Goal: Information Seeking & Learning: Learn about a topic

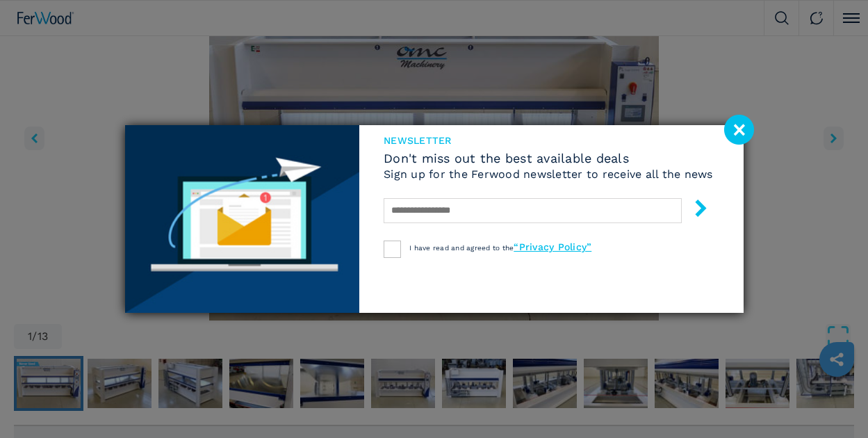
scroll to position [186, 0]
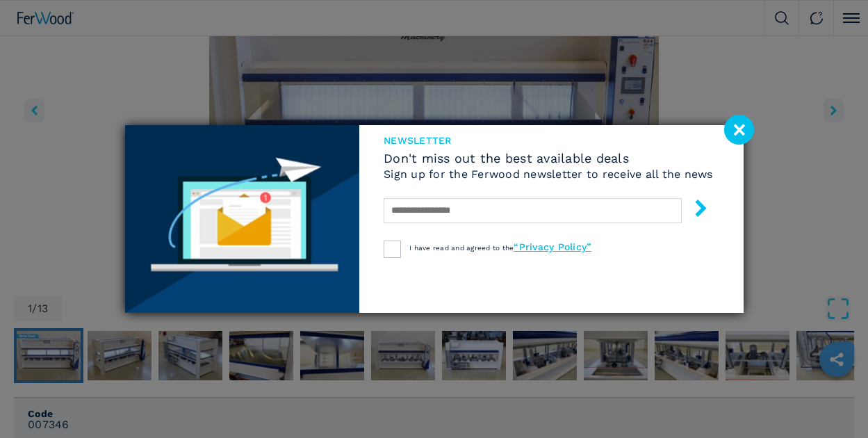
click at [741, 129] on image at bounding box center [740, 130] width 30 height 30
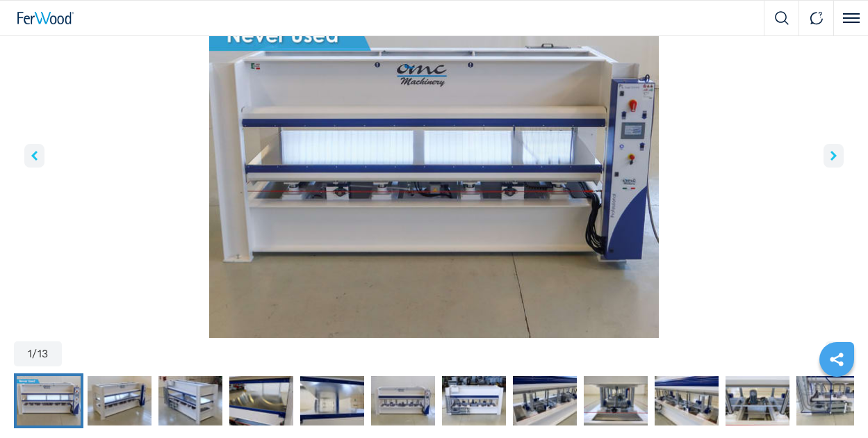
scroll to position [139, 0]
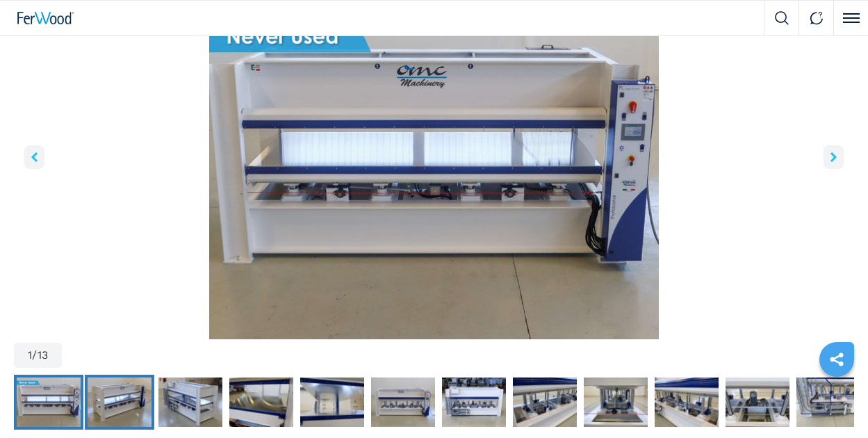
click at [101, 401] on img "Go to Slide 2" at bounding box center [120, 403] width 64 height 50
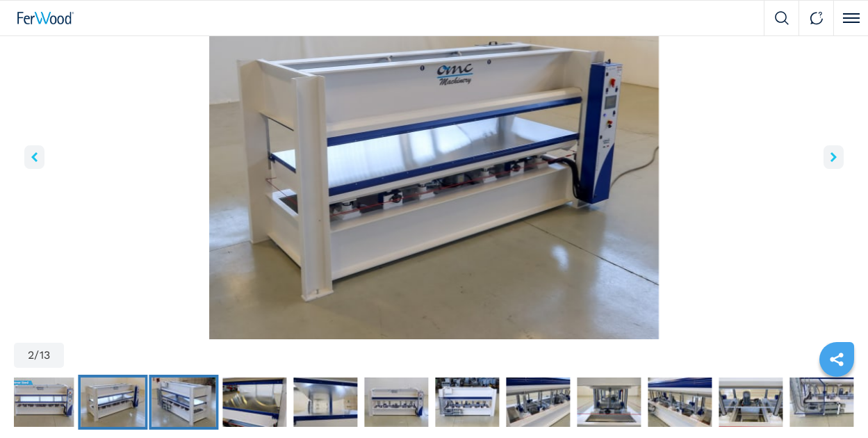
click at [175, 403] on img "Go to Slide 3" at bounding box center [184, 403] width 64 height 50
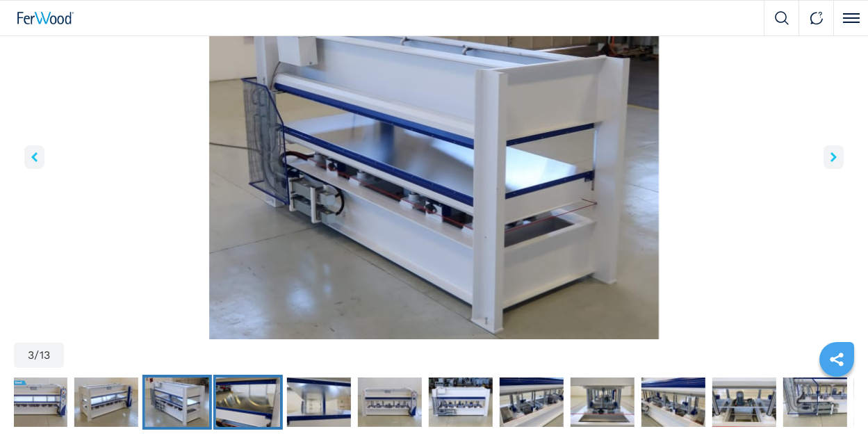
click at [257, 408] on img "Go to Slide 4" at bounding box center [248, 403] width 64 height 50
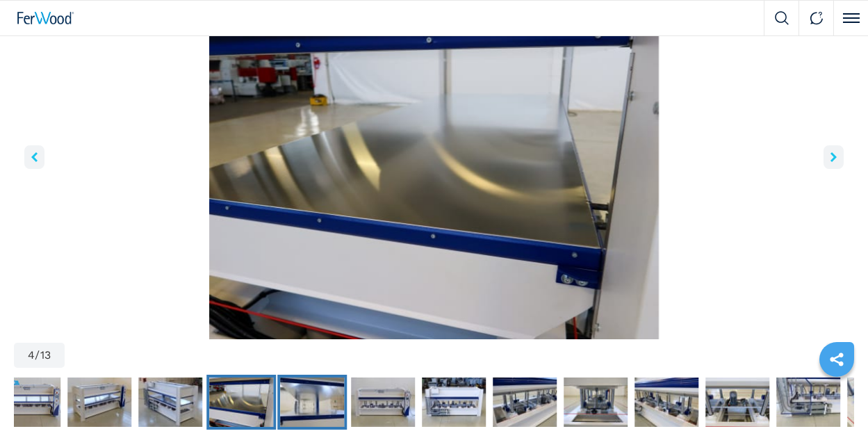
click at [292, 407] on img "Go to Slide 5" at bounding box center [312, 403] width 64 height 50
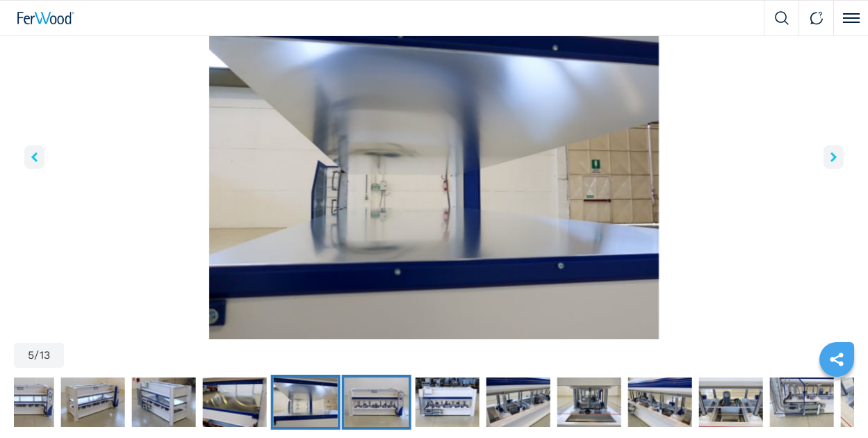
click at [364, 404] on img "Go to Slide 6" at bounding box center [377, 403] width 64 height 50
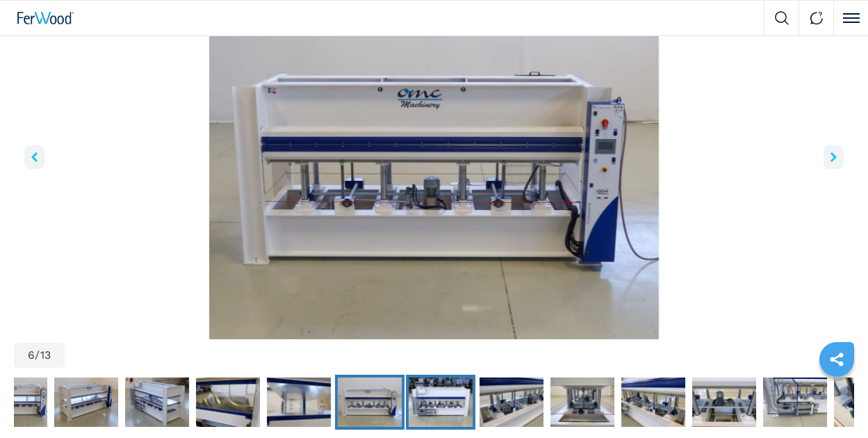
click at [428, 410] on img "Go to Slide 7" at bounding box center [441, 403] width 64 height 50
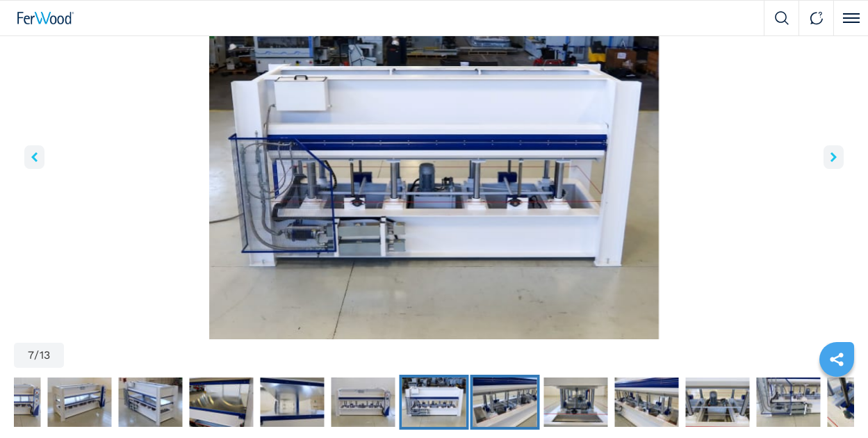
click at [499, 409] on img "Go to Slide 8" at bounding box center [506, 403] width 64 height 50
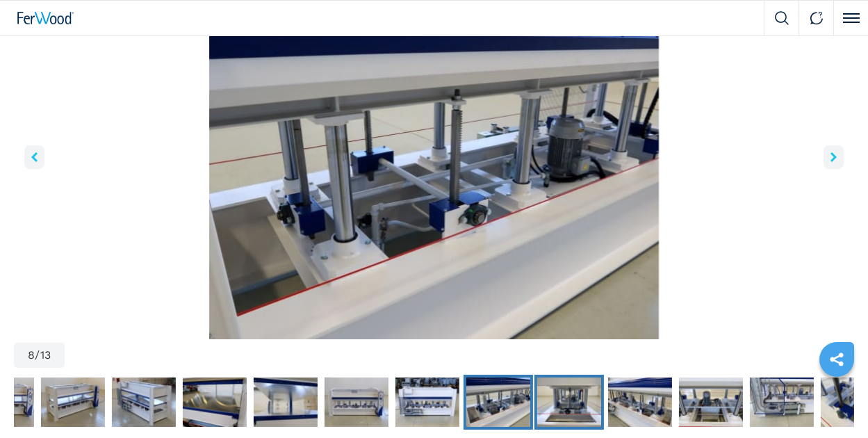
click at [558, 410] on img "Go to Slide 9" at bounding box center [569, 403] width 64 height 50
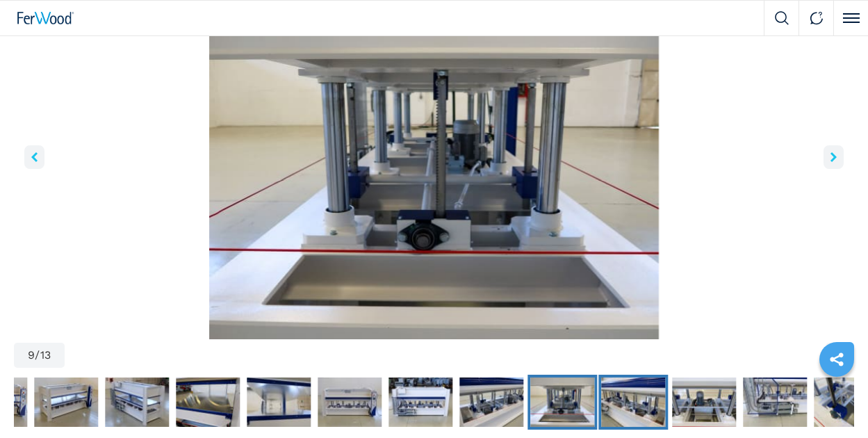
click at [611, 411] on img "Go to Slide 10" at bounding box center [633, 403] width 64 height 50
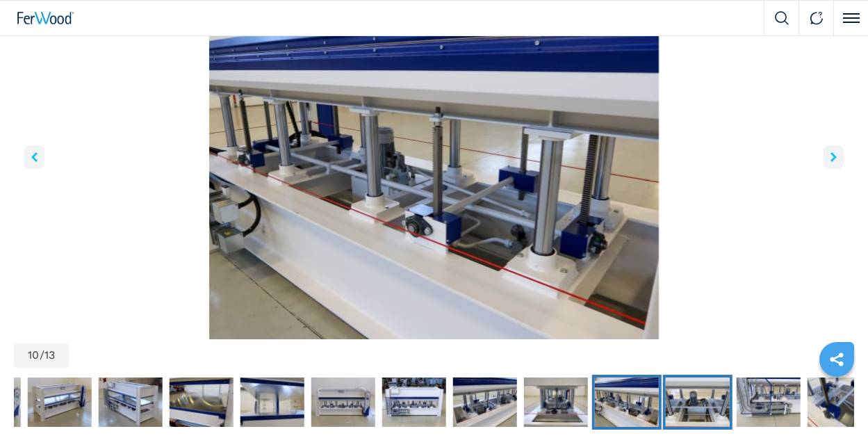
click at [697, 410] on img "Go to Slide 11" at bounding box center [698, 403] width 64 height 50
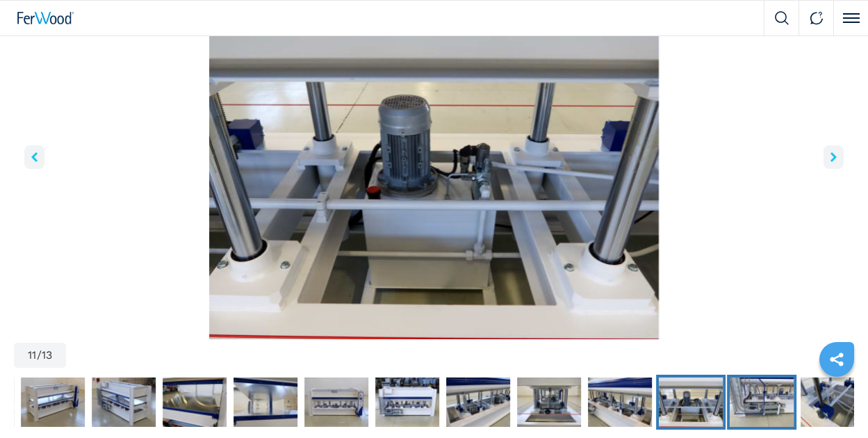
click at [770, 413] on img "Go to Slide 12" at bounding box center [762, 403] width 64 height 50
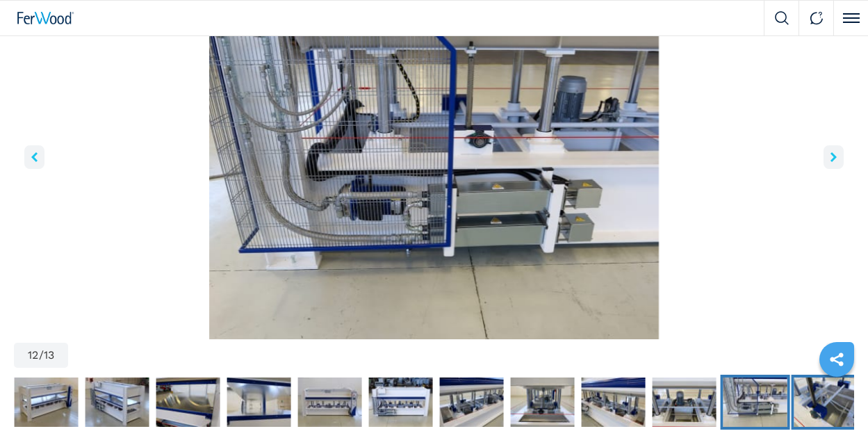
click at [807, 412] on img "Go to Slide 13" at bounding box center [827, 403] width 64 height 50
